Goal: Task Accomplishment & Management: Complete application form

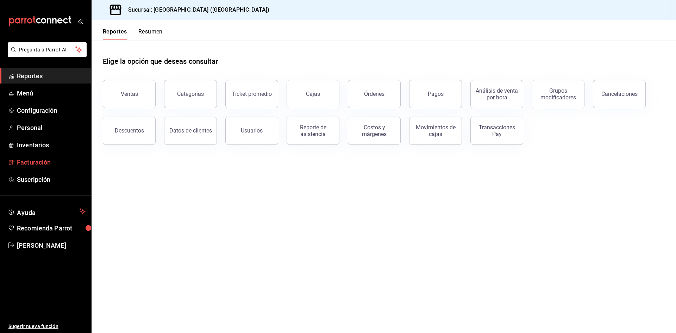
click at [39, 161] on span "Facturación" at bounding box center [51, 162] width 69 height 10
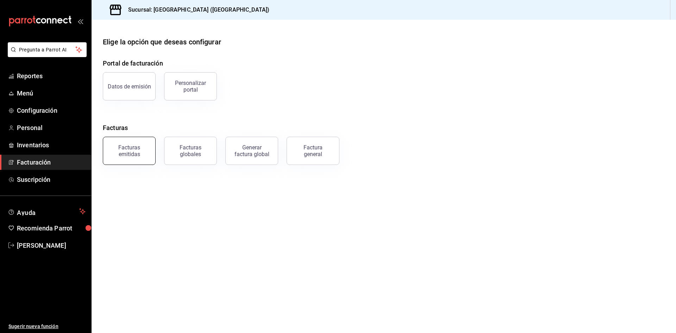
click at [144, 157] on button "Facturas emitidas" at bounding box center [129, 151] width 53 height 28
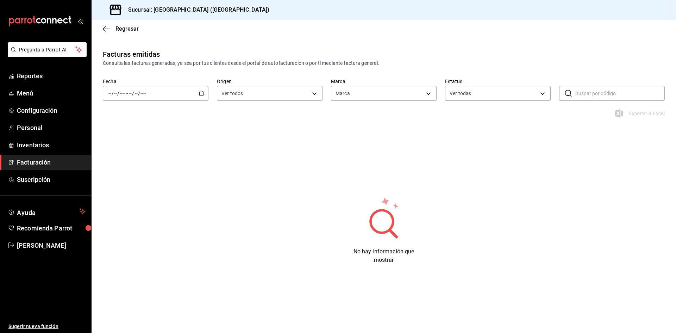
type input "98a170be-d6ca-404e-b468-c06239c777d8"
click at [106, 30] on icon "button" at bounding box center [106, 29] width 7 height 6
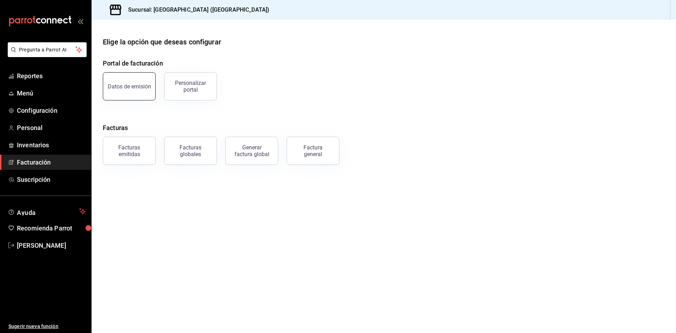
click at [126, 94] on button "Datos de emisión" at bounding box center [129, 86] width 53 height 28
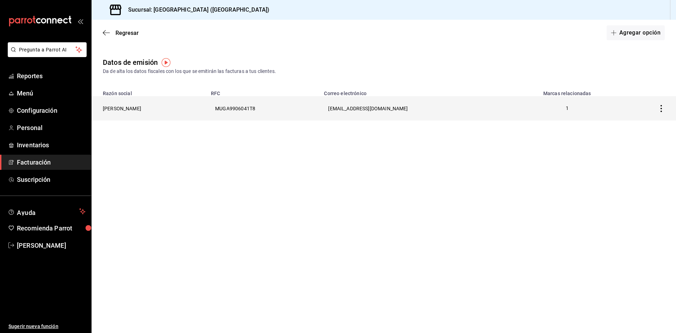
click at [196, 106] on th "[PERSON_NAME]" at bounding box center [149, 108] width 115 height 24
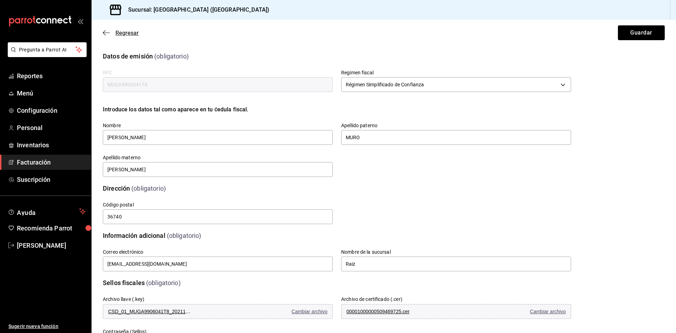
click at [109, 35] on icon "button" at bounding box center [106, 33] width 7 height 6
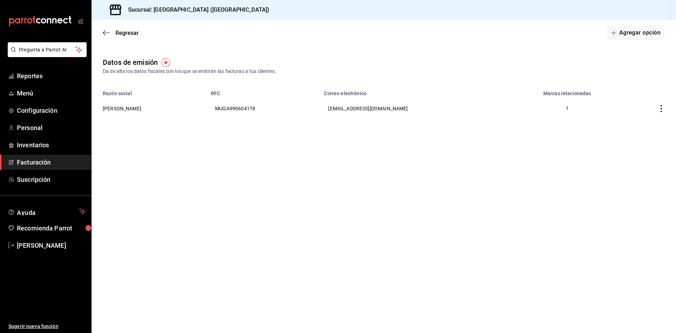
click at [109, 35] on icon "button" at bounding box center [106, 33] width 7 height 6
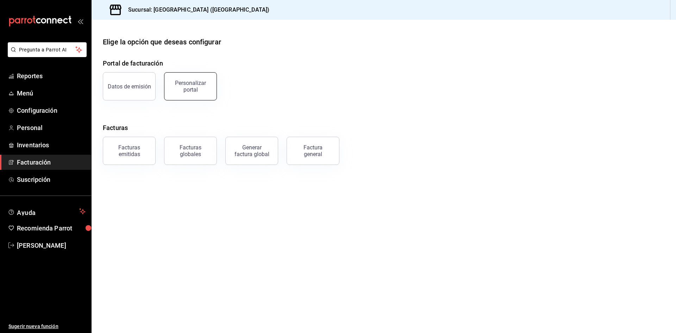
click at [178, 91] on div "Personalizar portal" at bounding box center [191, 86] width 44 height 13
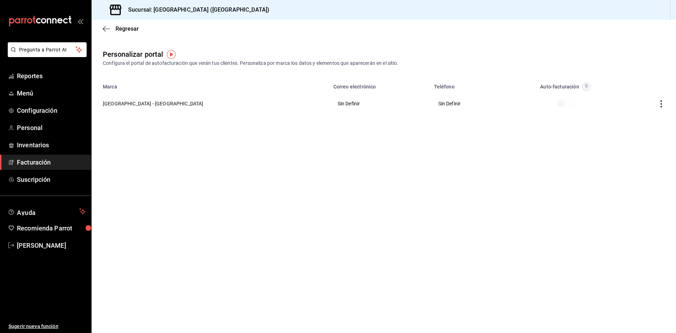
click at [557, 106] on span at bounding box center [565, 103] width 17 height 8
click at [534, 98] on th at bounding box center [566, 103] width 116 height 25
click at [582, 86] on circle "button" at bounding box center [586, 87] width 8 height 8
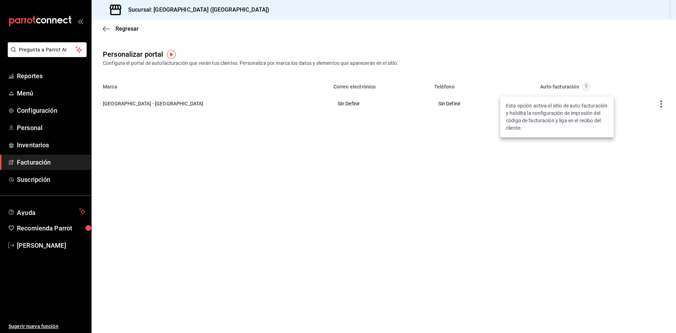
click at [553, 72] on div at bounding box center [338, 166] width 676 height 333
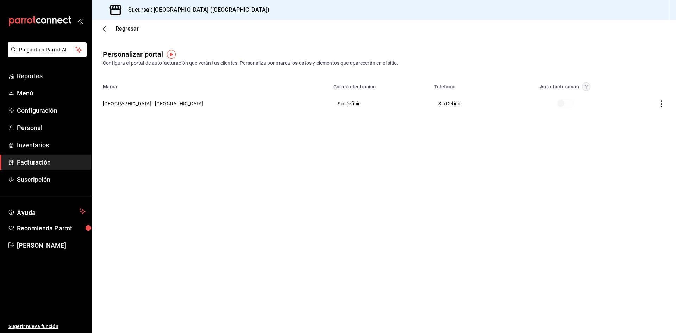
click at [557, 105] on span at bounding box center [565, 103] width 17 height 8
click at [430, 105] on th "Sin Definir" at bounding box center [469, 103] width 78 height 25
click at [169, 56] on img "button" at bounding box center [171, 54] width 9 height 9
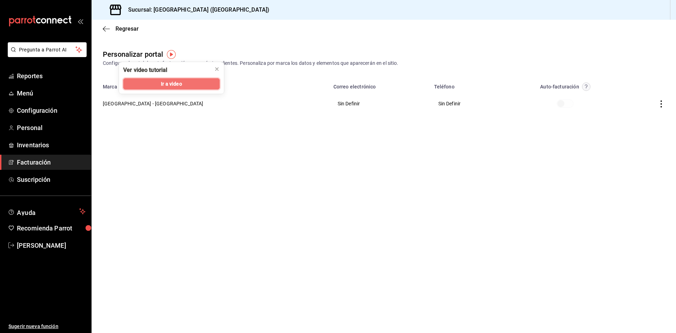
click at [150, 85] on button "Ir a video" at bounding box center [171, 83] width 97 height 11
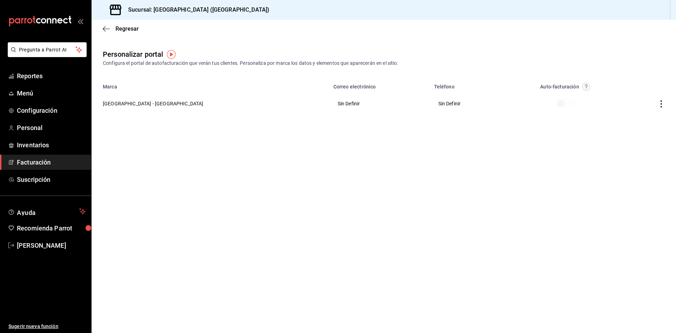
click at [660, 106] on icon "button" at bounding box center [661, 103] width 7 height 7
click at [617, 98] on span "Editar" at bounding box center [615, 95] width 24 height 7
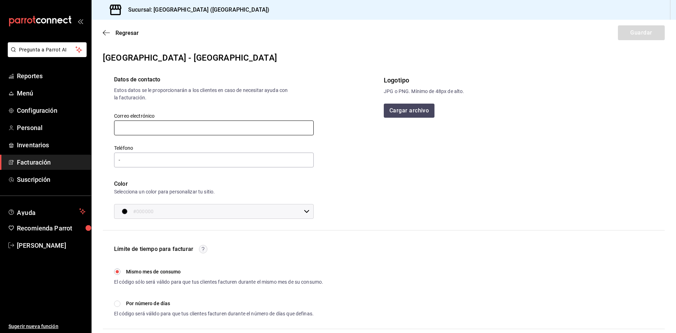
click at [206, 134] on input "text" at bounding box center [214, 127] width 200 height 15
type input "[EMAIL_ADDRESS][DOMAIN_NAME]"
click at [186, 162] on input "-" at bounding box center [214, 160] width 200 height 15
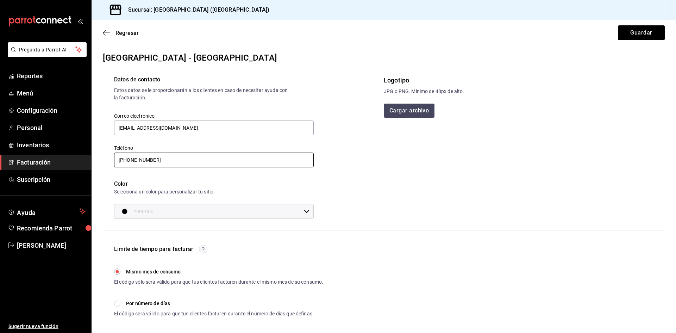
type input "[PHONE_NUMBER]"
click at [175, 214] on input "#000000" at bounding box center [217, 211] width 168 height 14
click at [275, 245] on input "#000000" at bounding box center [268, 246] width 54 height 11
click at [444, 200] on div at bounding box center [338, 166] width 676 height 333
click at [417, 111] on button "Cargar archivo" at bounding box center [409, 111] width 51 height 14
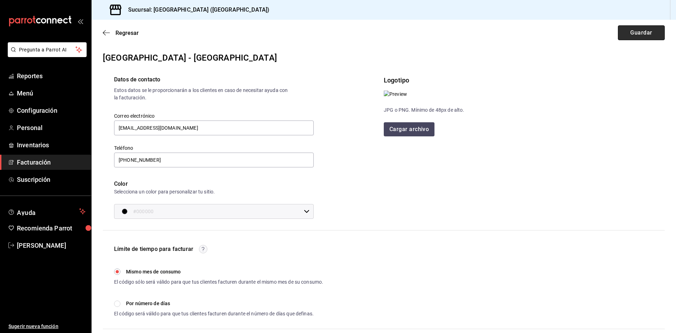
click at [630, 37] on button "Guardar" at bounding box center [641, 32] width 47 height 15
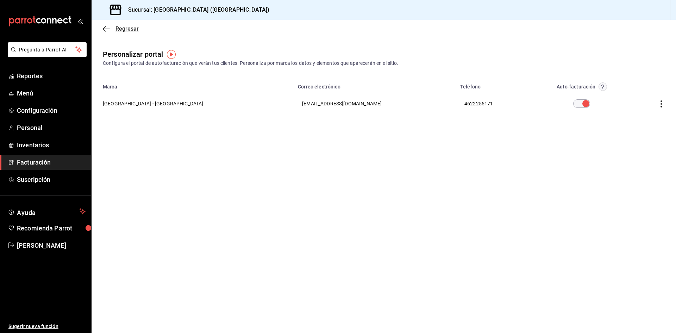
click at [109, 27] on icon "button" at bounding box center [106, 29] width 7 height 6
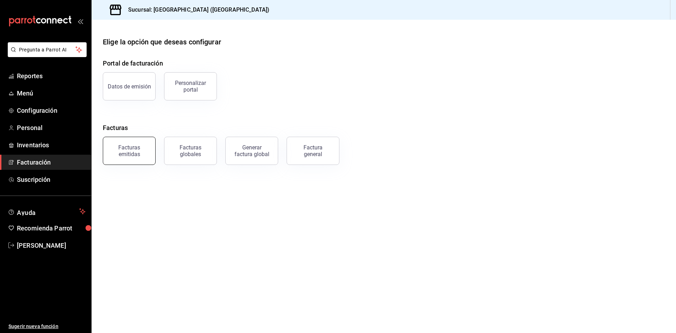
click at [138, 155] on div "Facturas emitidas" at bounding box center [129, 150] width 44 height 13
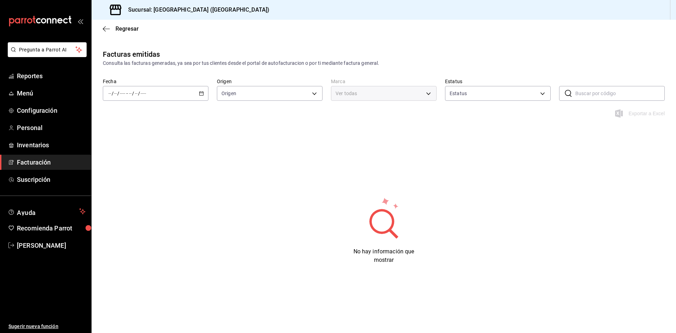
type input "ORDER_INVOICE,GENERAL_INVOICE"
type input "ACTIVE,PENDING_CANCELLATION,CANCELLED,PRE_CANCELLED"
type input "98a170be-d6ca-404e-b468-c06239c777d8"
click at [104, 30] on icon "button" at bounding box center [106, 29] width 7 height 6
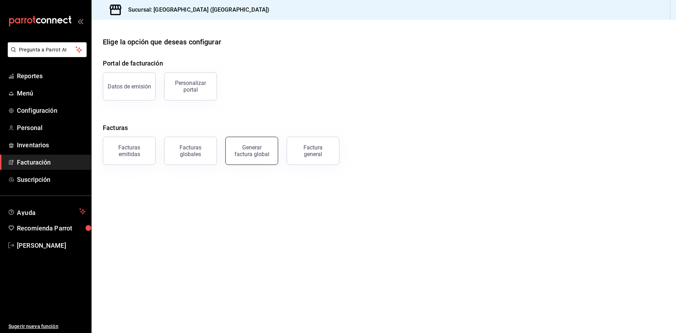
click at [258, 155] on div "Generar factura global" at bounding box center [251, 150] width 35 height 13
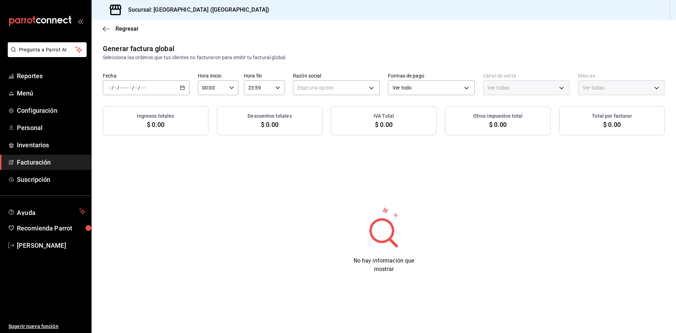
type input "PARROT,UBER_EATS,RAPPI,DIDI_FOOD,ONLINE"
click at [181, 90] on div "/ / - / /" at bounding box center [146, 87] width 87 height 15
click at [105, 28] on icon "button" at bounding box center [106, 29] width 7 height 6
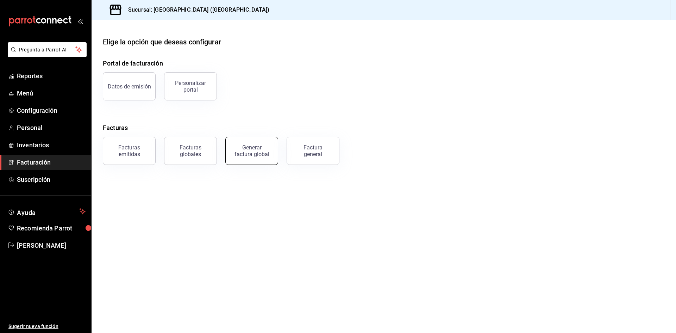
click at [269, 147] on button "Generar factura global" at bounding box center [251, 151] width 53 height 28
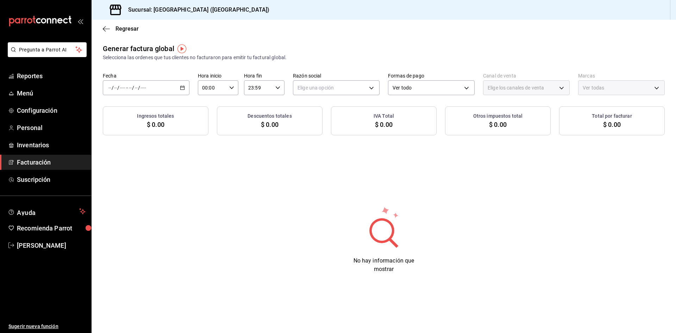
type input "PARROT,UBER_EATS,RAPPI,DIDI_FOOD,ONLINE"
click at [111, 29] on span "Regresar" at bounding box center [121, 28] width 36 height 7
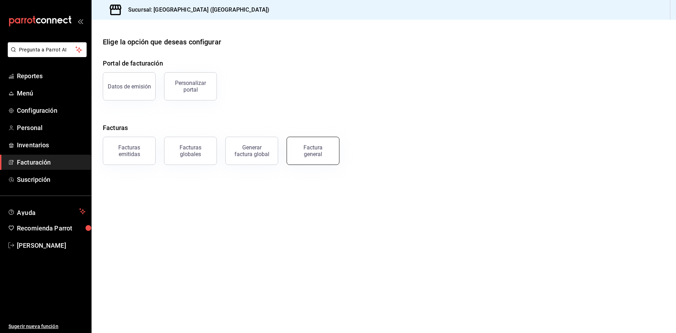
click at [335, 157] on button "Factura general" at bounding box center [313, 151] width 53 height 28
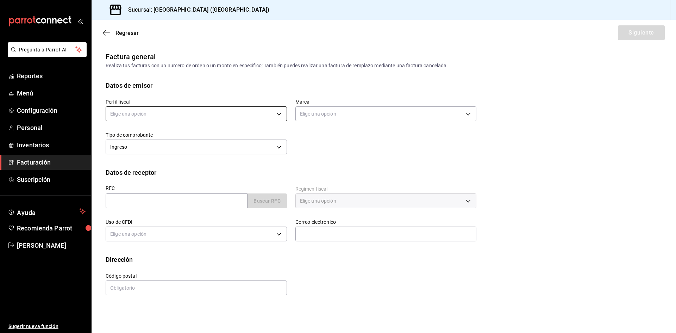
click at [219, 113] on body "Pregunta a Parrot AI Reportes Menú Configuración Personal Inventarios Facturaci…" at bounding box center [338, 166] width 676 height 333
click at [194, 113] on div at bounding box center [338, 166] width 676 height 333
click at [194, 113] on body "Pregunta a Parrot AI Reportes Menú Configuración Personal Inventarios Facturaci…" at bounding box center [338, 166] width 676 height 333
click at [184, 151] on li "[PERSON_NAME]" at bounding box center [196, 149] width 181 height 13
type input "907b5cdb-a07a-4954-aa1b-29f51224191c"
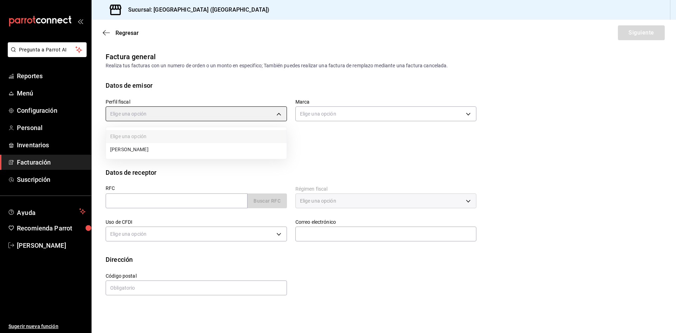
type input "98a170be-d6ca-404e-b468-c06239c777d8"
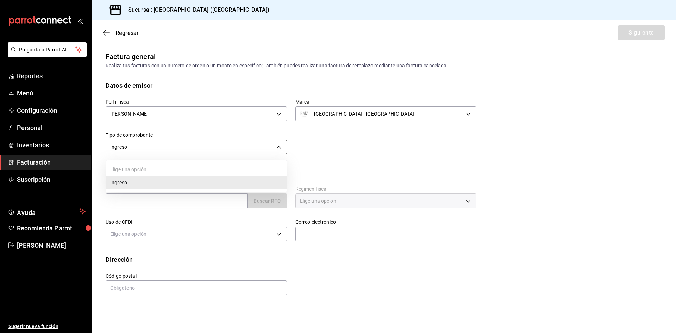
click at [233, 145] on body "Pregunta a Parrot AI Reportes Menú Configuración Personal Inventarios Facturaci…" at bounding box center [338, 166] width 676 height 333
click at [215, 182] on li "Ingreso" at bounding box center [196, 182] width 181 height 13
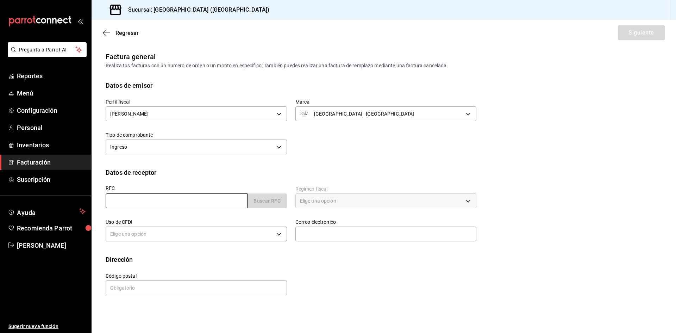
click at [196, 205] on input "text" at bounding box center [177, 200] width 142 height 15
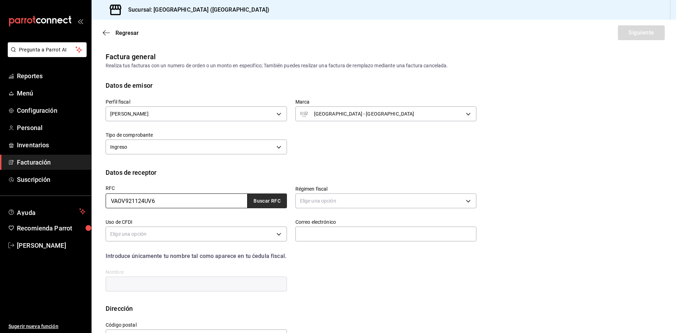
type input "VAOV921124UV6"
click at [252, 202] on button "Buscar RFC" at bounding box center [267, 200] width 39 height 15
click at [275, 202] on button "Buscar RFC" at bounding box center [267, 200] width 39 height 15
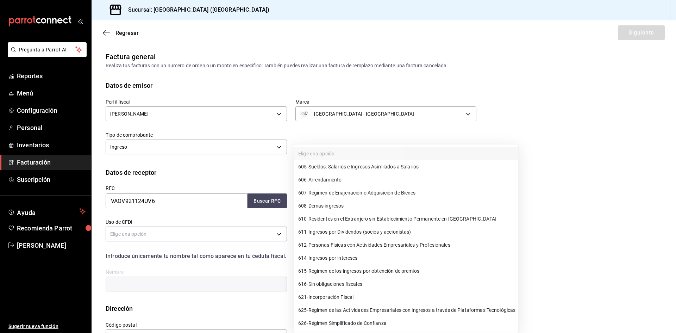
click at [327, 202] on body "Pregunta a Parrot AI Reportes Menú Configuración Personal Inventarios Facturaci…" at bounding box center [338, 166] width 676 height 333
click at [341, 247] on span "612 - Personas Físicas con Actividades Empresariales y Profesionales" at bounding box center [374, 244] width 152 height 7
type input "612"
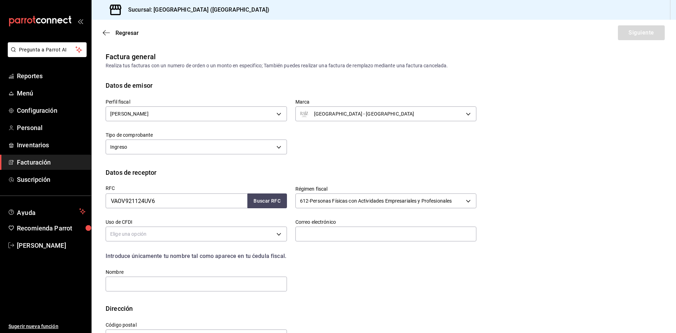
click at [291, 240] on div "Correo electrónico" at bounding box center [382, 226] width 190 height 33
click at [277, 237] on body "Pregunta a Parrot AI Reportes Menú Configuración Personal Inventarios Facturaci…" at bounding box center [338, 166] width 676 height 333
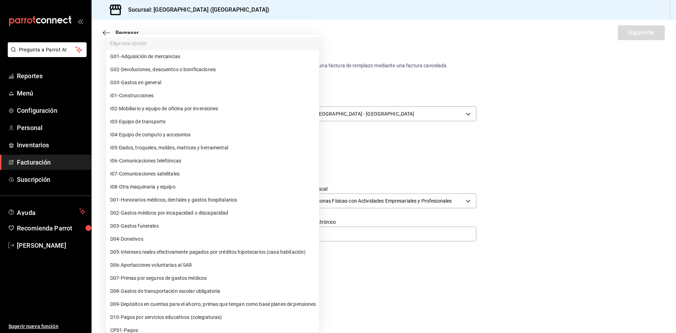
click at [180, 81] on li "G03 - Gastos en general" at bounding box center [212, 82] width 213 height 13
type input "G03"
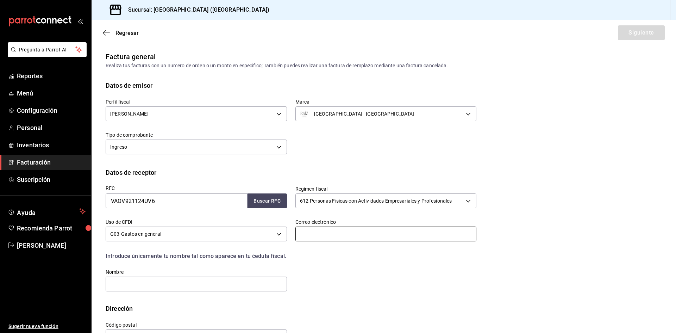
click at [316, 228] on input "text" at bounding box center [386, 234] width 181 height 15
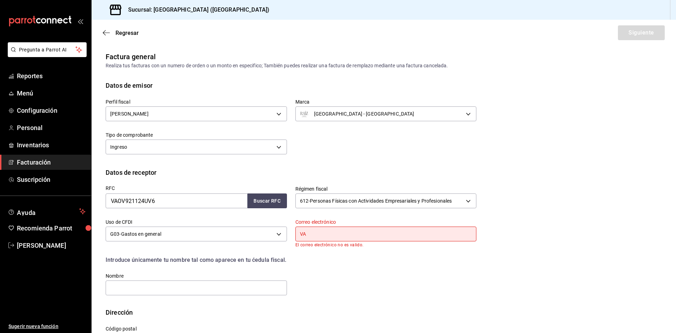
type input "V"
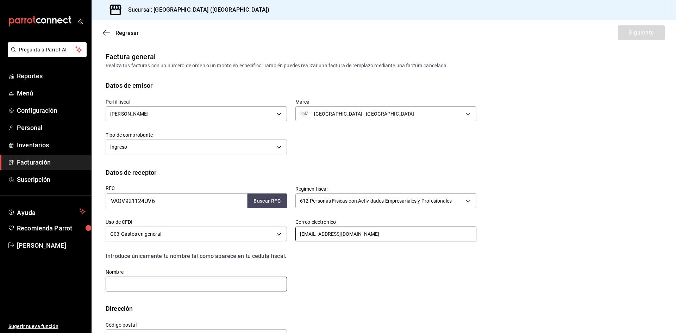
type input "[EMAIL_ADDRESS][DOMAIN_NAME]"
click at [214, 283] on input "text" at bounding box center [196, 284] width 181 height 15
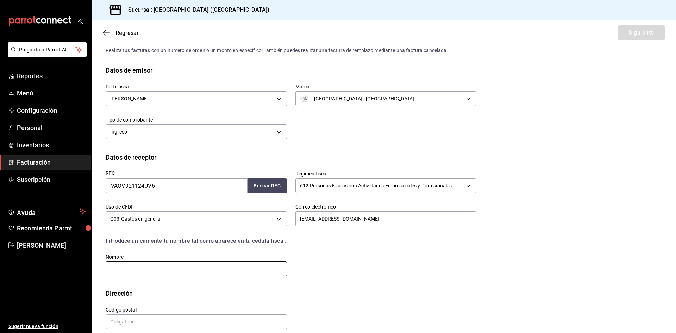
scroll to position [24, 0]
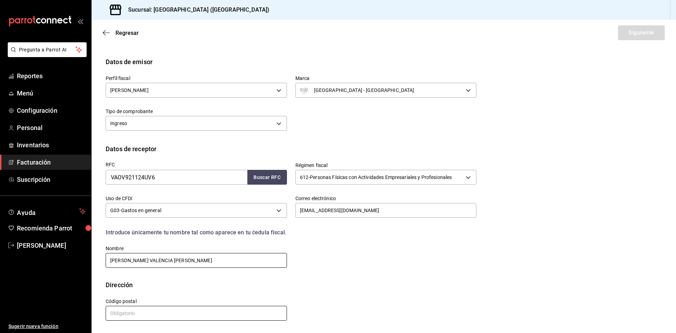
type input "[PERSON_NAME] VALENCIA [PERSON_NAME]"
click at [139, 308] on input "text" at bounding box center [196, 313] width 181 height 15
type input "76138"
click at [643, 35] on button "Siguiente" at bounding box center [641, 32] width 47 height 15
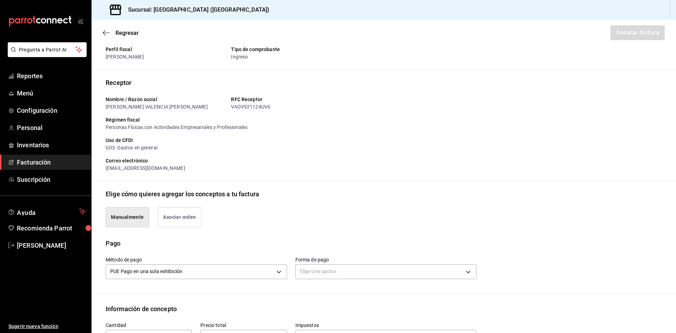
scroll to position [82, 0]
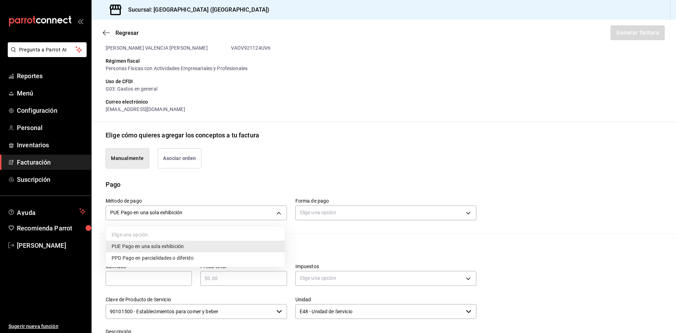
click at [170, 211] on body "Pregunta a Parrot AI Reportes Menú Configuración Personal Inventarios Facturaci…" at bounding box center [338, 166] width 676 height 333
click at [164, 245] on span "PUE Pago en una sola exhibición" at bounding box center [148, 246] width 72 height 7
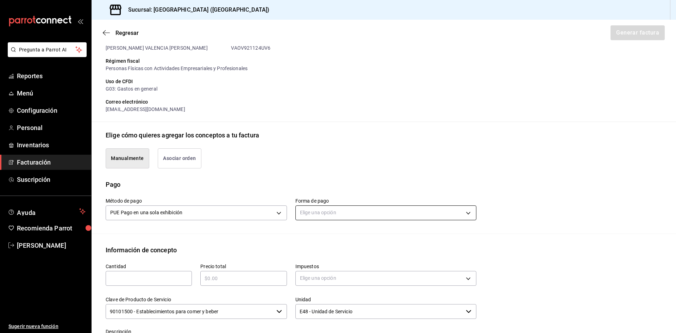
click at [346, 211] on body "Pregunta a Parrot AI Reportes Menú Configuración Personal Inventarios Facturaci…" at bounding box center [338, 166] width 676 height 333
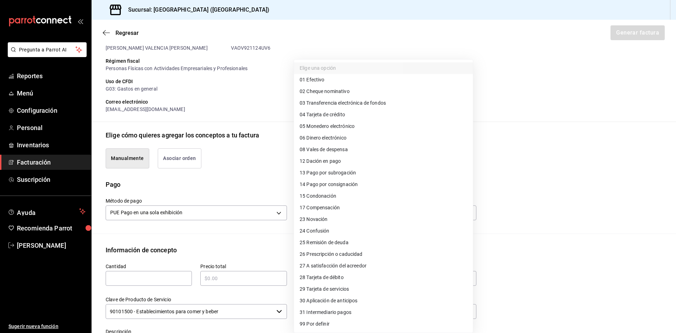
click at [339, 279] on span "28 Tarjeta de débito" at bounding box center [322, 277] width 44 height 7
type input "28"
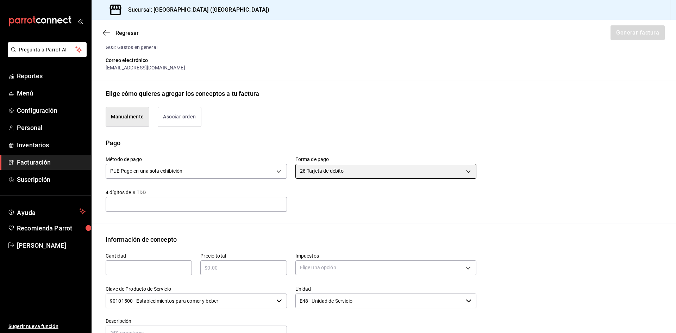
scroll to position [141, 0]
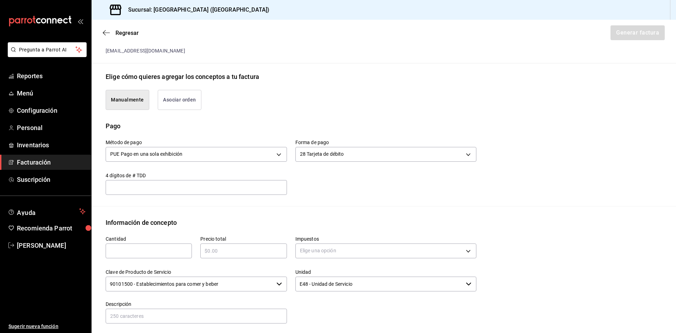
click at [201, 180] on div "​" at bounding box center [196, 187] width 181 height 15
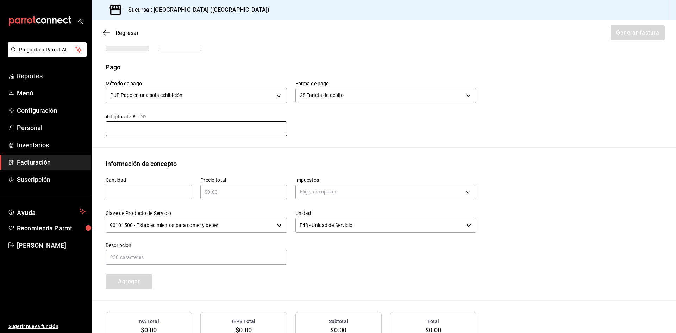
click at [142, 188] on input "text" at bounding box center [149, 192] width 86 height 8
type input "1"
click at [242, 195] on input "text" at bounding box center [243, 192] width 86 height 8
click at [151, 189] on input "text" at bounding box center [149, 192] width 86 height 8
click at [158, 188] on input "text" at bounding box center [149, 192] width 86 height 8
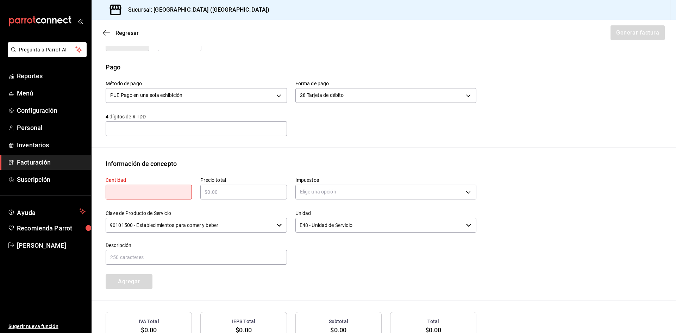
click at [220, 190] on input "text" at bounding box center [243, 192] width 86 height 8
click at [175, 191] on input "text" at bounding box center [149, 192] width 86 height 8
type input "1"
click at [251, 191] on input "text" at bounding box center [243, 192] width 86 height 8
type input "$1280.70"
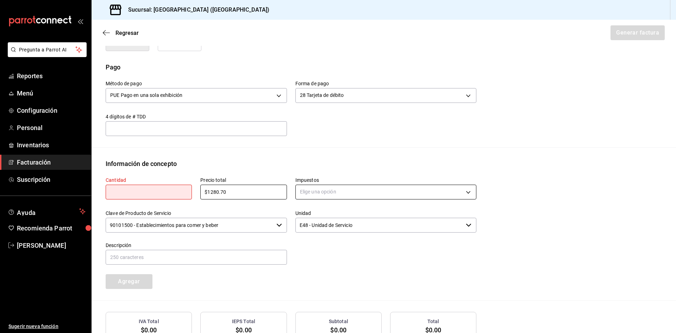
click at [310, 188] on body "Pregunta a Parrot AI Reportes Menú Configuración Personal Inventarios Facturaci…" at bounding box center [338, 166] width 676 height 333
click at [324, 248] on li "IVA 16%" at bounding box center [383, 249] width 179 height 12
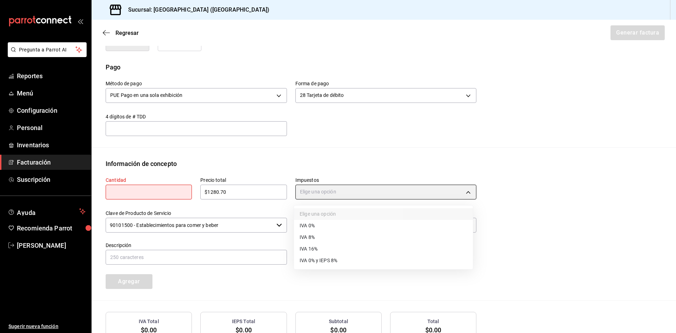
type input "IVA_16"
click at [273, 227] on div "90101500 - Establecimientos para comer y beber ​" at bounding box center [196, 225] width 181 height 15
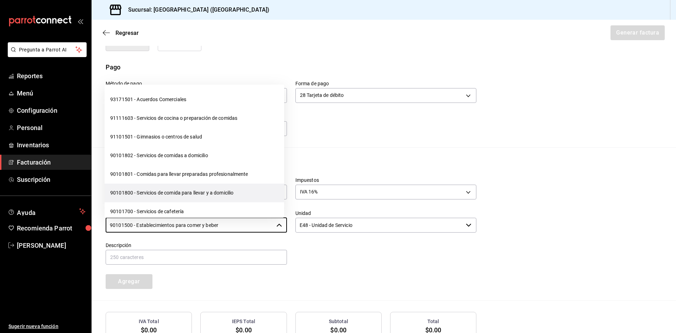
click at [198, 196] on li "90101800 - Servicios de comida para llevar y a domicilio" at bounding box center [195, 193] width 180 height 19
type input "90101800 - Servicios de comida para llevar y a domicilio"
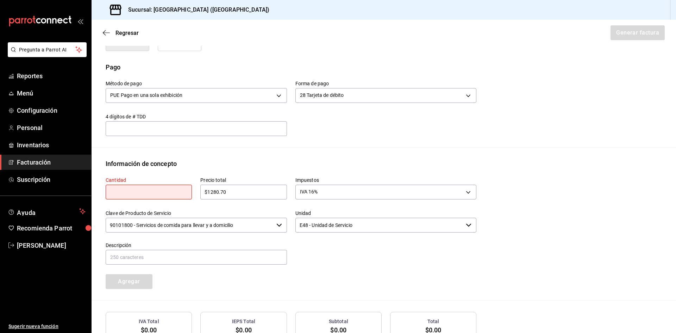
click at [185, 192] on input "text" at bounding box center [149, 192] width 86 height 8
click at [346, 226] on input "E48 - Unidad de Servicio" at bounding box center [380, 225] width 168 height 15
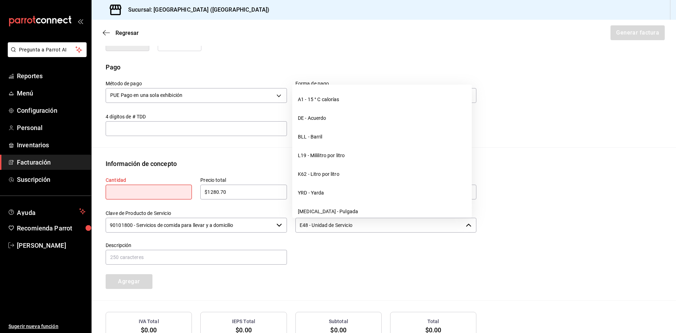
click at [346, 226] on input "E48 - Unidad de Servicio" at bounding box center [380, 225] width 168 height 15
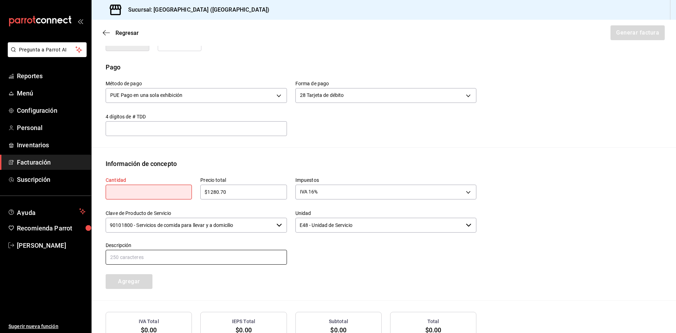
click at [224, 258] on input "text" at bounding box center [196, 257] width 181 height 15
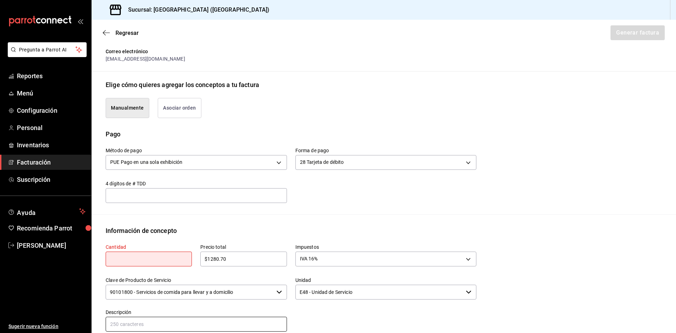
scroll to position [191, 0]
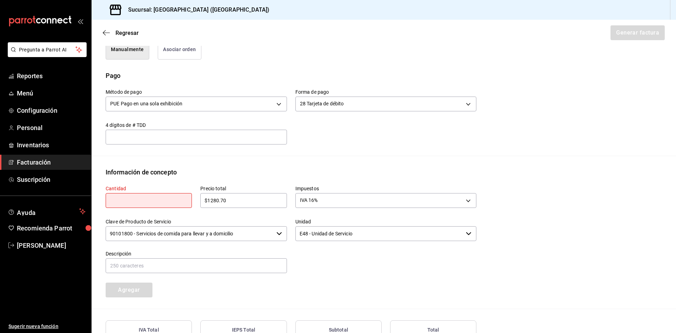
click at [173, 50] on button "Asociar orden" at bounding box center [180, 49] width 44 height 20
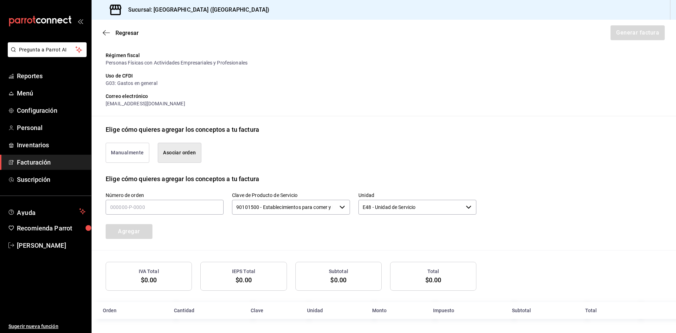
scroll to position [88, 0]
click at [206, 206] on input "text" at bounding box center [165, 207] width 118 height 15
type input "160825-p-0007"
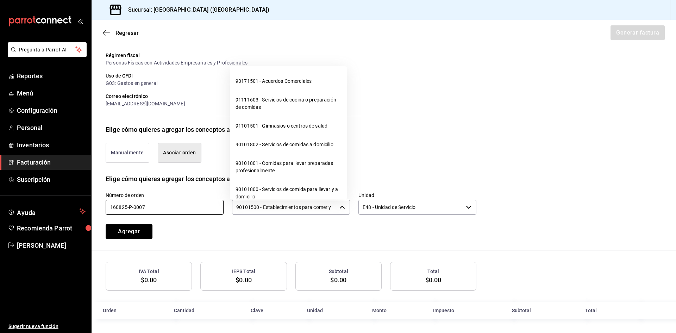
click at [340, 204] on span "button" at bounding box center [343, 207] width 6 height 6
click at [323, 190] on li "90101800 - Servicios de comida para llevar y a domicilio" at bounding box center [288, 193] width 117 height 26
type input "90101800 - Servicios de comida para llevar y a domicilio"
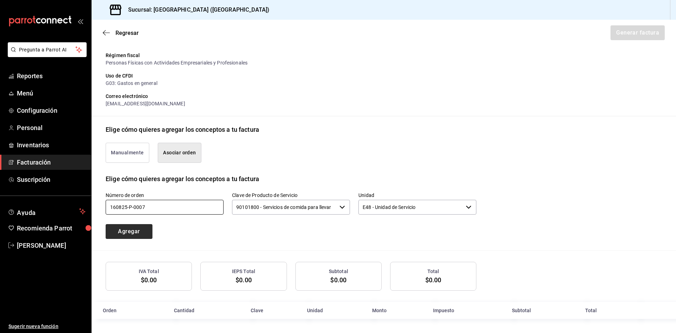
type input "160825-p-0007"
click at [147, 231] on button "Agregar" at bounding box center [129, 231] width 47 height 15
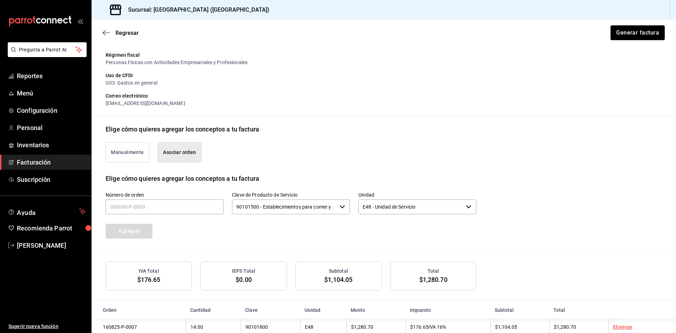
scroll to position [106, 0]
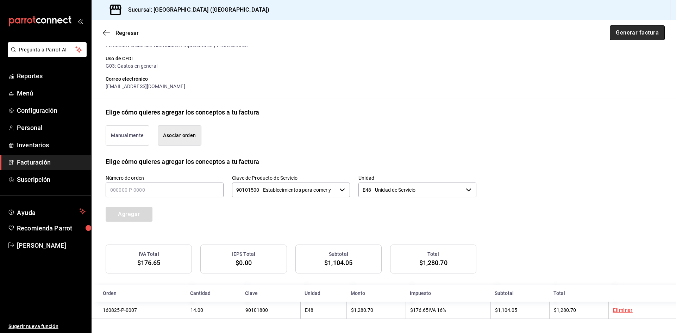
click at [629, 35] on button "Generar factura" at bounding box center [637, 32] width 55 height 15
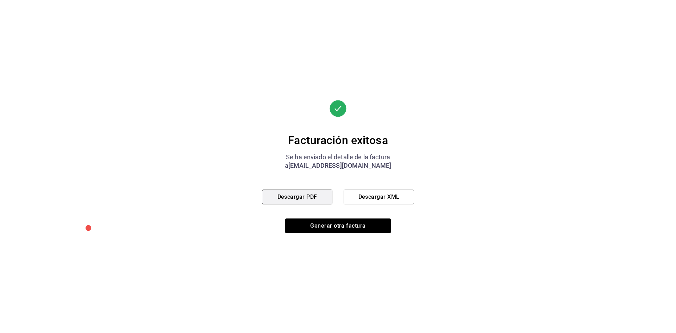
click at [305, 202] on button "Descargar PDF" at bounding box center [297, 197] width 70 height 15
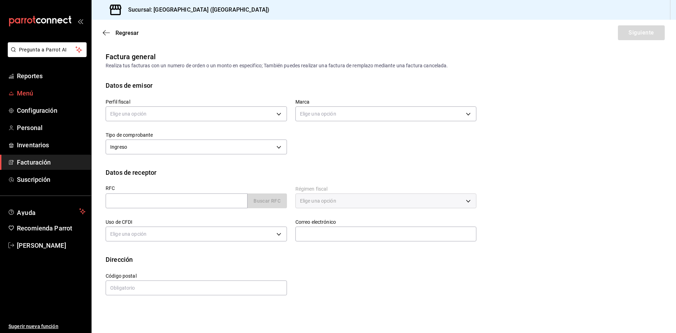
click at [50, 89] on span "Menú" at bounding box center [51, 93] width 69 height 10
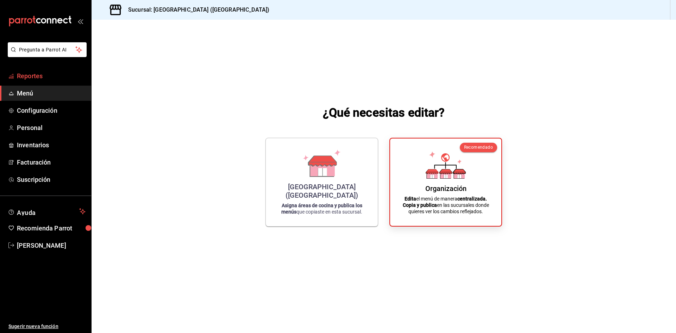
click at [50, 79] on span "Reportes" at bounding box center [51, 76] width 69 height 10
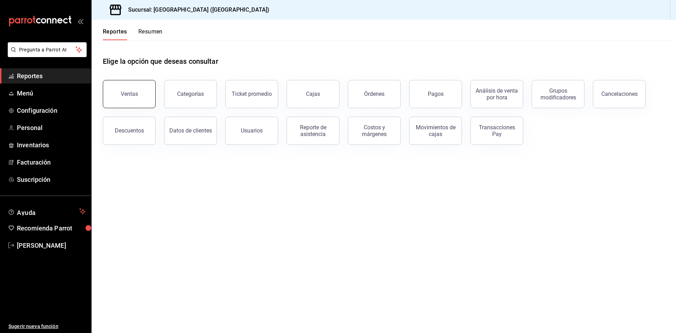
click at [135, 92] on div "Ventas" at bounding box center [129, 94] width 17 height 7
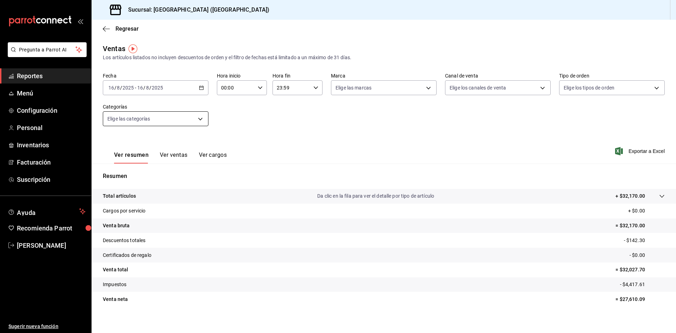
click at [195, 117] on body "Pregunta a Parrot AI Reportes Menú Configuración Personal Inventarios Facturaci…" at bounding box center [338, 166] width 676 height 333
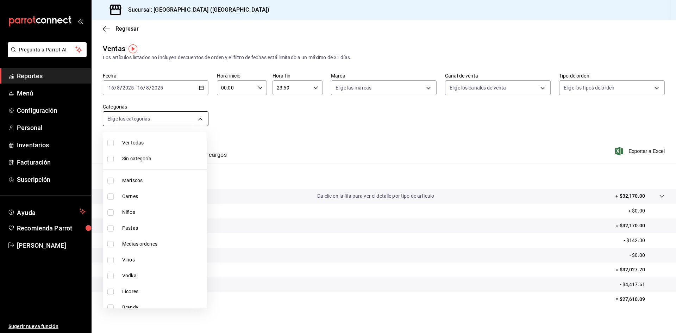
click at [195, 117] on div at bounding box center [338, 166] width 676 height 333
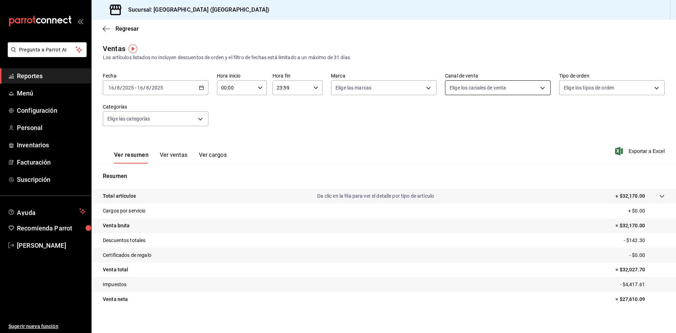
click at [517, 87] on body "Pregunta a Parrot AI Reportes Menú Configuración Personal Inventarios Facturaci…" at bounding box center [338, 166] width 676 height 333
click at [517, 87] on div at bounding box center [338, 166] width 676 height 333
click at [390, 97] on div "Fecha 2025-08-16 16 / 8 / 2025 - 2025-08-16 16 / 8 / 2025 Hora inicio 00:00 Hor…" at bounding box center [384, 104] width 562 height 62
click at [390, 92] on body "Pregunta a Parrot AI Reportes Menú Configuración Personal Inventarios Facturaci…" at bounding box center [338, 166] width 676 height 333
click at [376, 113] on li "Ver todas" at bounding box center [390, 114] width 122 height 21
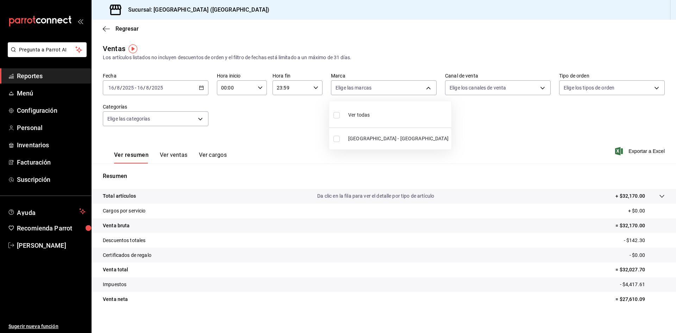
type input "98a170be-d6ca-404e-b468-c06239c777d8"
checkbox input "true"
click at [656, 197] on div at bounding box center [338, 166] width 676 height 333
click at [659, 197] on icon at bounding box center [662, 196] width 6 height 6
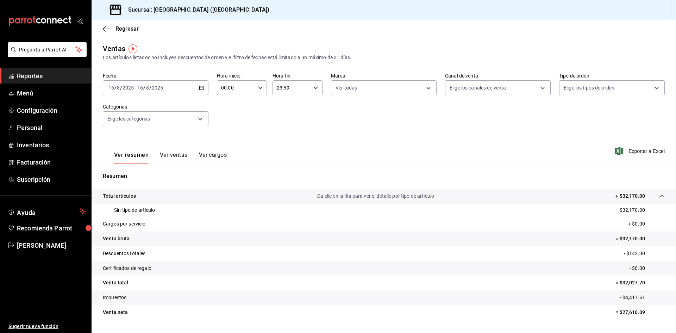
click at [659, 197] on icon at bounding box center [662, 196] width 6 height 6
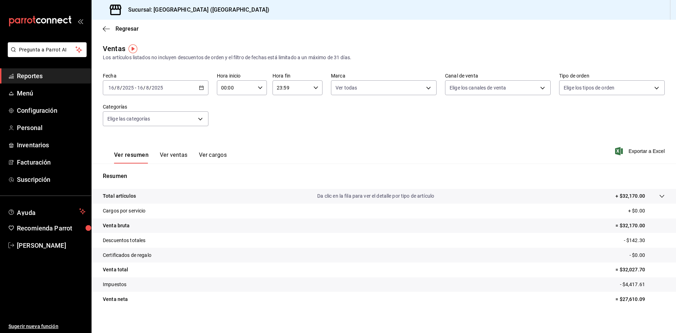
click at [167, 154] on button "Ver ventas" at bounding box center [174, 157] width 28 height 12
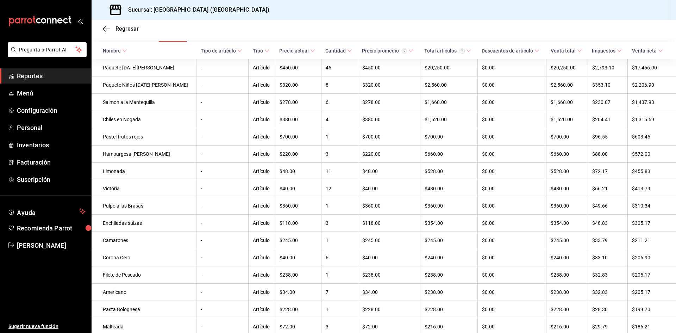
scroll to position [4, 0]
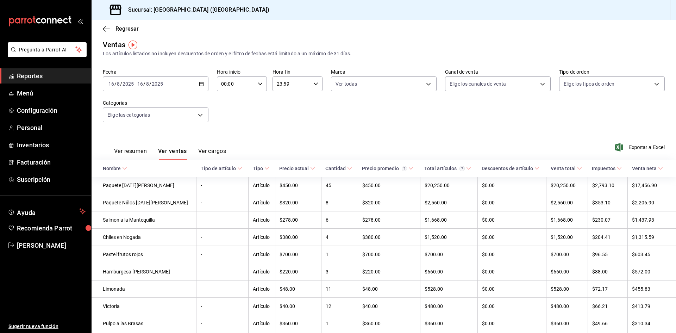
click at [222, 150] on button "Ver cargos" at bounding box center [212, 154] width 28 height 12
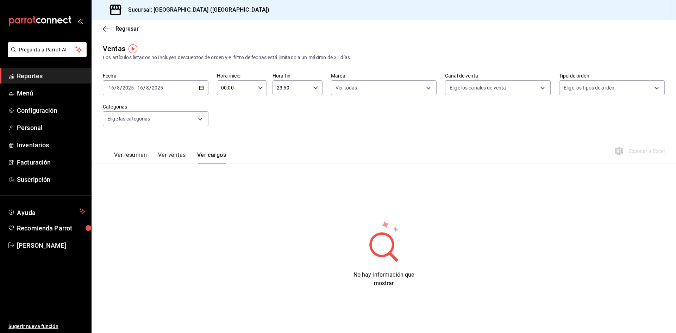
click at [203, 91] on div "2025-08-16 16 / 8 / 2025 - 2025-08-16 16 / 8 / 2025" at bounding box center [156, 87] width 106 height 15
click at [143, 105] on li "Hoy" at bounding box center [136, 109] width 66 height 16
click at [259, 86] on icon "button" at bounding box center [260, 87] width 5 height 5
click at [319, 89] on div at bounding box center [338, 166] width 676 height 333
click at [353, 89] on body "Pregunta a Parrot AI Reportes Menú Configuración Personal Inventarios Facturaci…" at bounding box center [338, 166] width 676 height 333
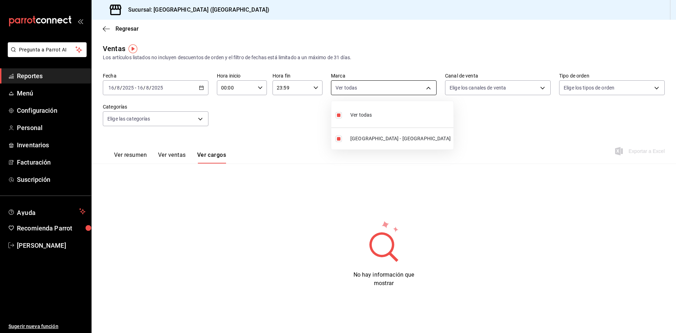
click at [353, 89] on div at bounding box center [338, 166] width 676 height 333
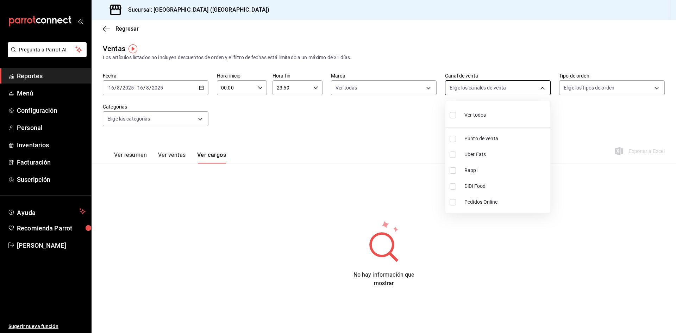
click at [472, 84] on body "Pregunta a Parrot AI Reportes Menú Configuración Personal Inventarios Facturaci…" at bounding box center [338, 166] width 676 height 333
click at [483, 142] on span "Punto de venta" at bounding box center [506, 138] width 83 height 7
type input "PARROT"
checkbox input "true"
click at [592, 87] on div at bounding box center [338, 166] width 676 height 333
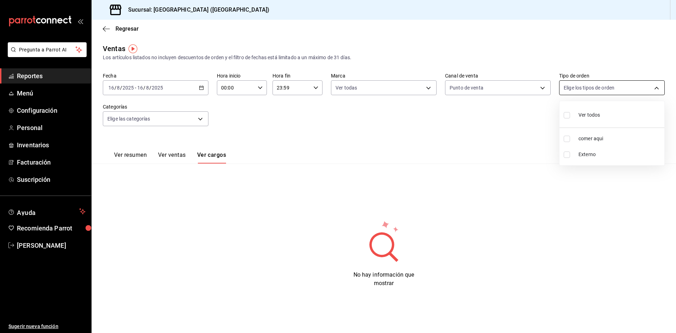
click at [592, 89] on body "Pregunta a Parrot AI Reportes Menú Configuración Personal Inventarios Facturaci…" at bounding box center [338, 166] width 676 height 333
click at [588, 119] on div "Ver todos" at bounding box center [582, 114] width 36 height 15
type input "ef1edb33-d1cc-4648-a8df-154ad5265d20,EXTERNAL"
checkbox input "true"
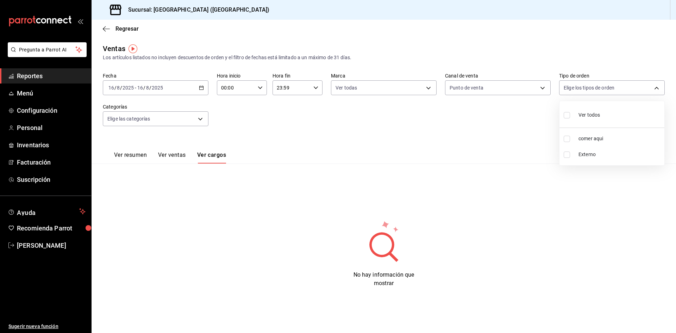
checkbox input "true"
click at [204, 115] on div at bounding box center [338, 166] width 676 height 333
click at [200, 120] on body "Pregunta a Parrot AI Reportes Menú Configuración Personal Inventarios Facturaci…" at bounding box center [338, 166] width 676 height 333
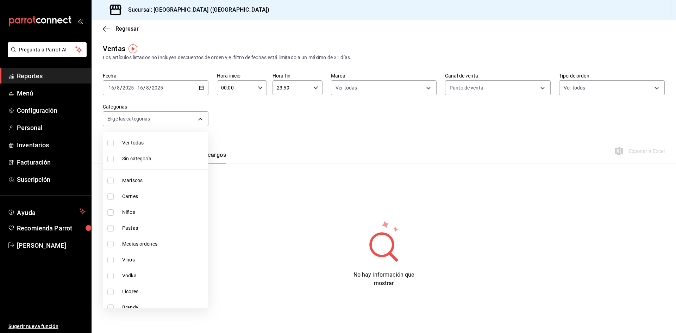
click at [168, 148] on li "Ver todas" at bounding box center [155, 143] width 105 height 16
type input "0282e934-7400-47f2-a1db-6884a0a5eb1a,b879d4c3-92c2-47f6-8d7b-dc9f989c4f3f,d4d6c…"
checkbox input "true"
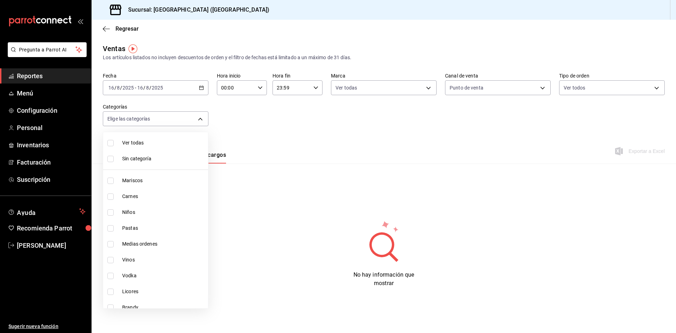
checkbox input "true"
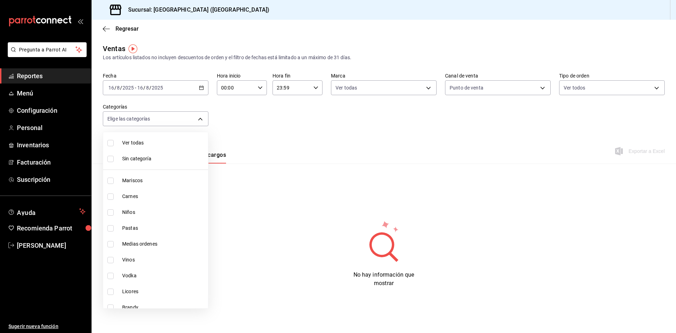
checkbox input "true"
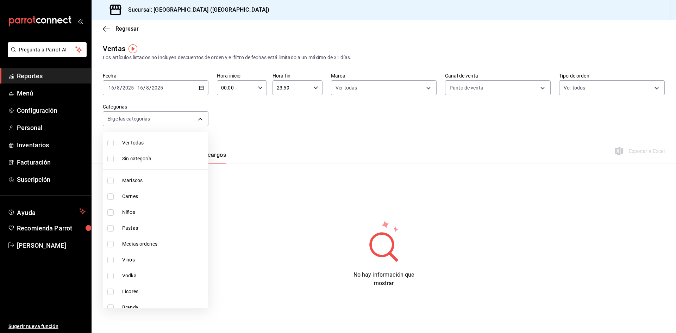
checkbox input "true"
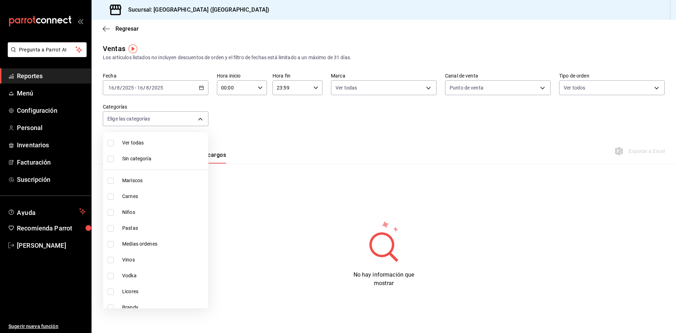
checkbox input "true"
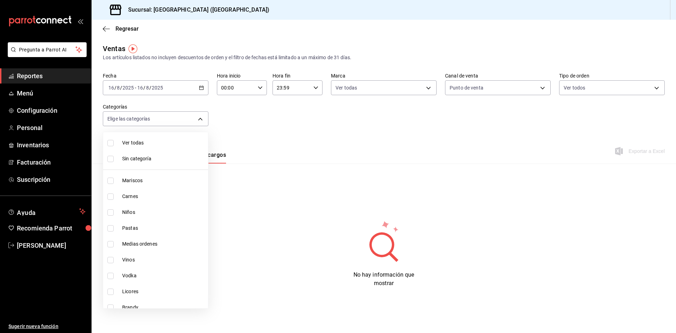
checkbox input "true"
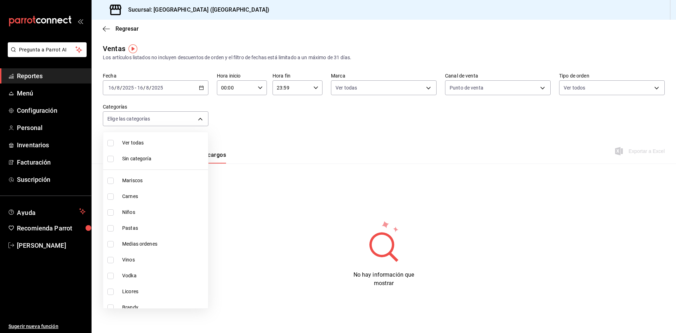
checkbox input "true"
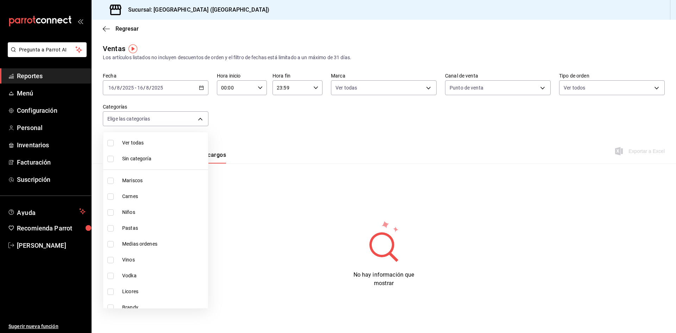
checkbox input "true"
click at [274, 142] on div at bounding box center [338, 166] width 676 height 333
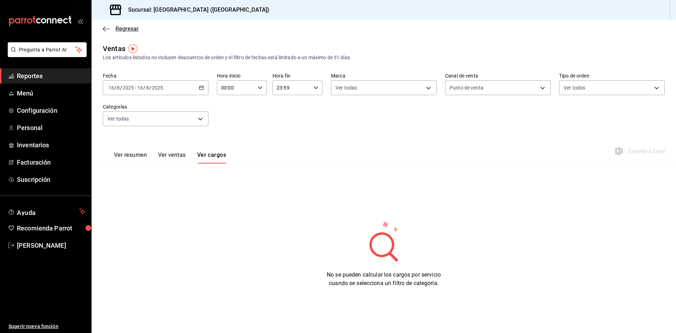
click at [109, 26] on icon "button" at bounding box center [106, 29] width 7 height 6
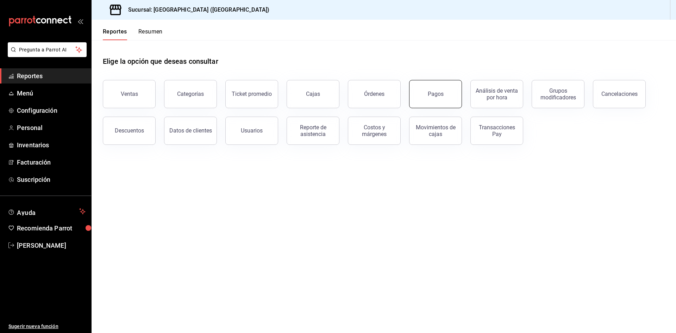
click at [446, 93] on button "Pagos" at bounding box center [435, 94] width 53 height 28
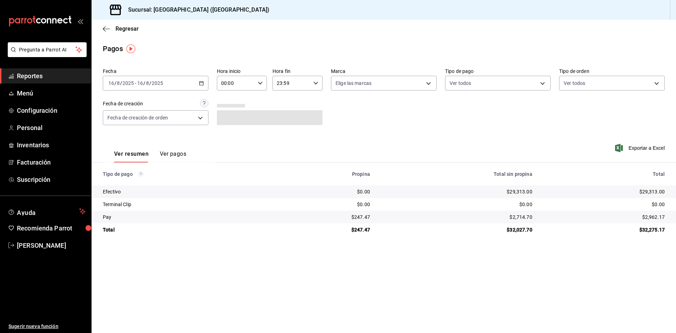
click at [164, 153] on button "Ver pagos" at bounding box center [173, 156] width 26 height 12
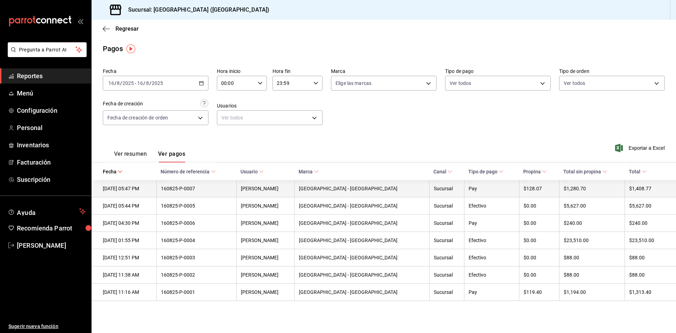
click at [490, 191] on div "Pay" at bounding box center [492, 189] width 46 height 6
click at [473, 195] on th "Pay" at bounding box center [491, 188] width 55 height 17
click at [192, 193] on th "160825-P-0007" at bounding box center [196, 188] width 80 height 17
click at [229, 194] on th "160825-P-0007" at bounding box center [196, 188] width 80 height 17
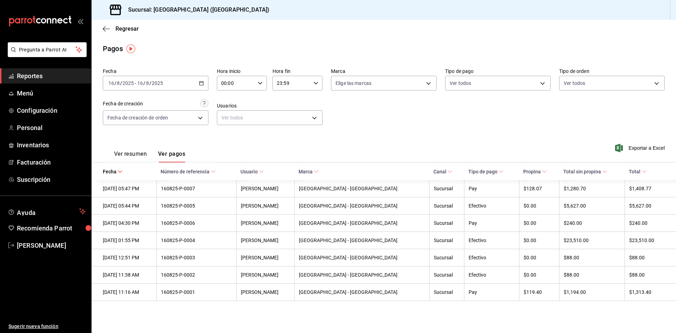
click at [642, 170] on icon at bounding box center [644, 171] width 5 height 5
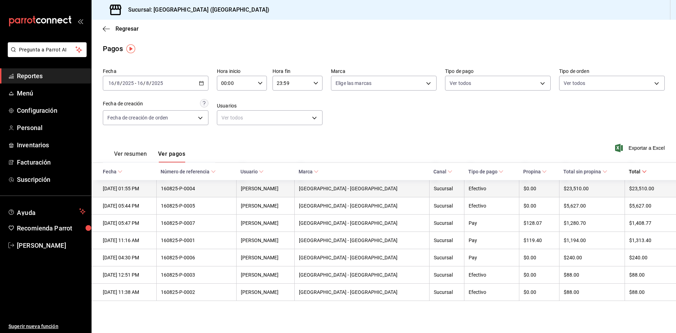
click at [212, 189] on div "160825-P-0004" at bounding box center [196, 189] width 71 height 6
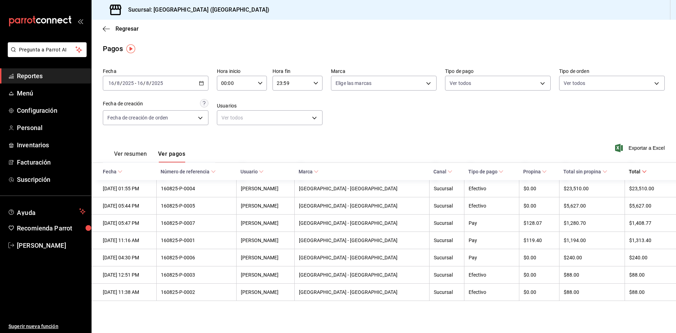
click at [216, 170] on icon at bounding box center [213, 171] width 5 height 5
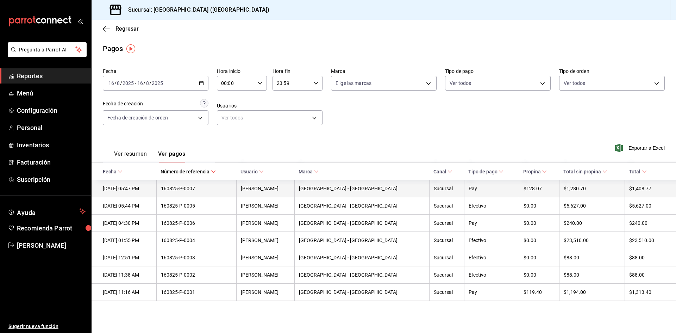
click at [224, 194] on th "160825-P-0007" at bounding box center [196, 188] width 80 height 17
click at [144, 183] on th "16/08/2025 05:47 PM" at bounding box center [124, 188] width 65 height 17
click at [143, 191] on div "16/08/2025 05:47 PM" at bounding box center [127, 189] width 49 height 6
